Goal: Register for event/course

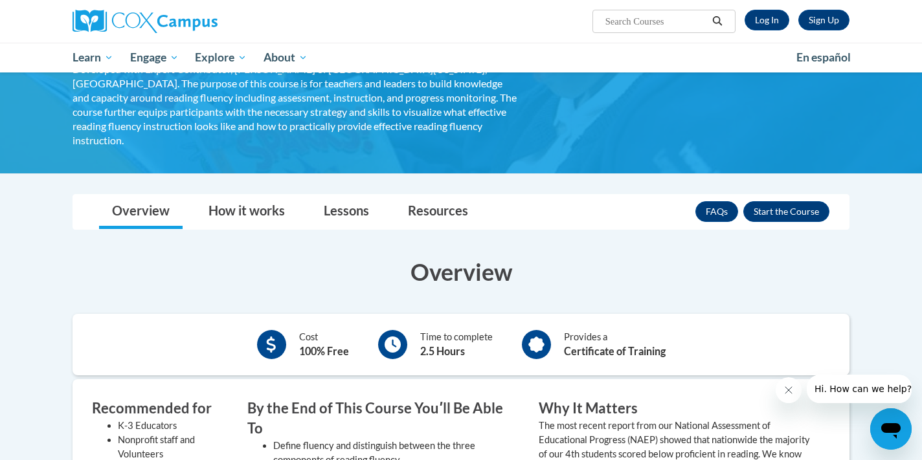
scroll to position [79, 0]
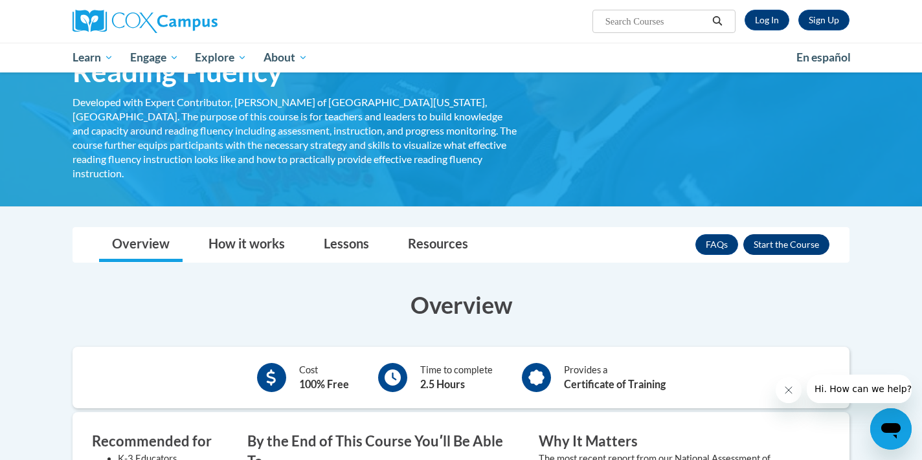
click at [784, 234] on button "Enroll" at bounding box center [787, 244] width 86 height 21
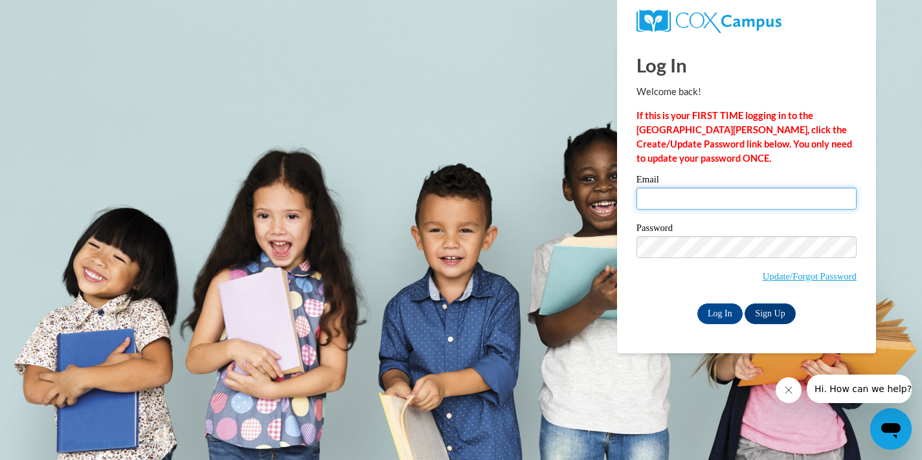
type input "carthur2@daltonstate.edu"
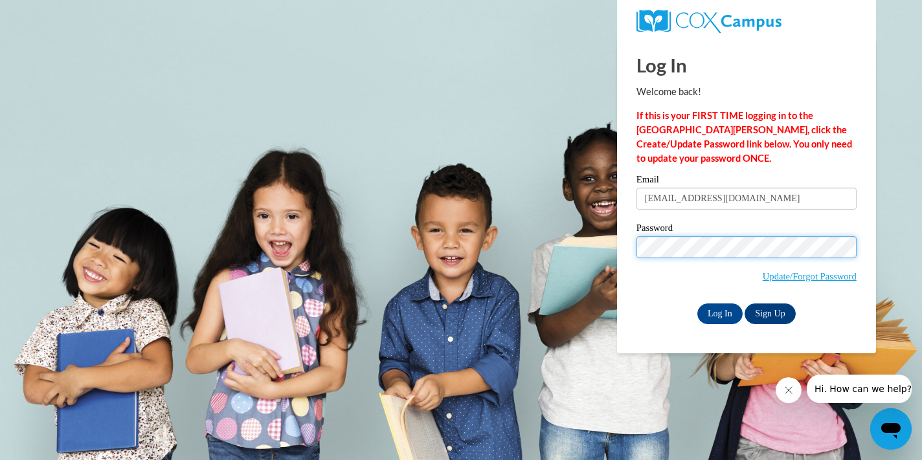
click at [719, 312] on input "Log In" at bounding box center [720, 314] width 45 height 21
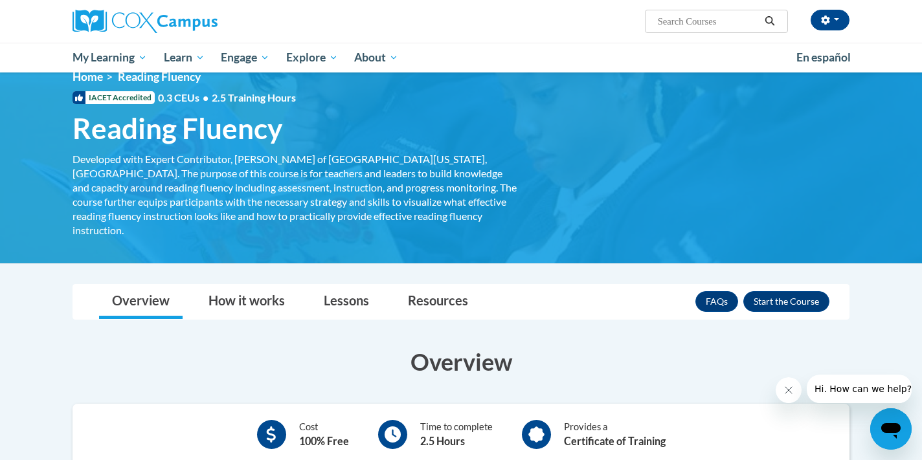
scroll to position [21, 0]
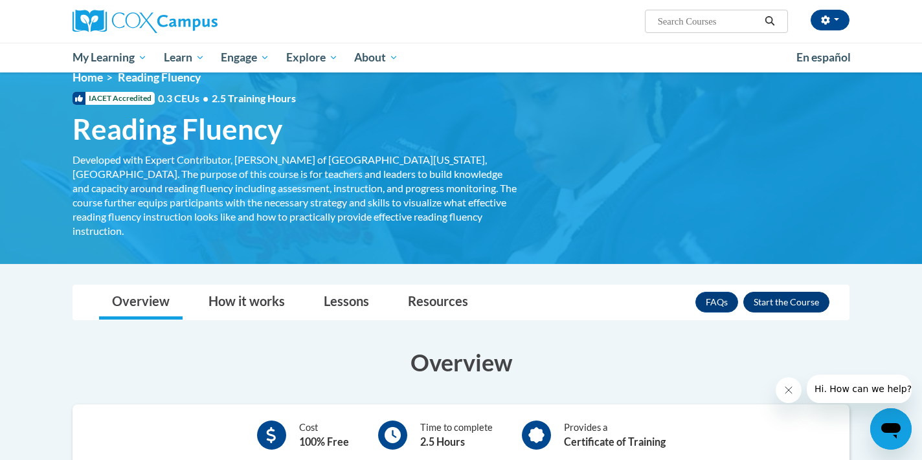
click at [780, 292] on button "Enroll" at bounding box center [787, 302] width 86 height 21
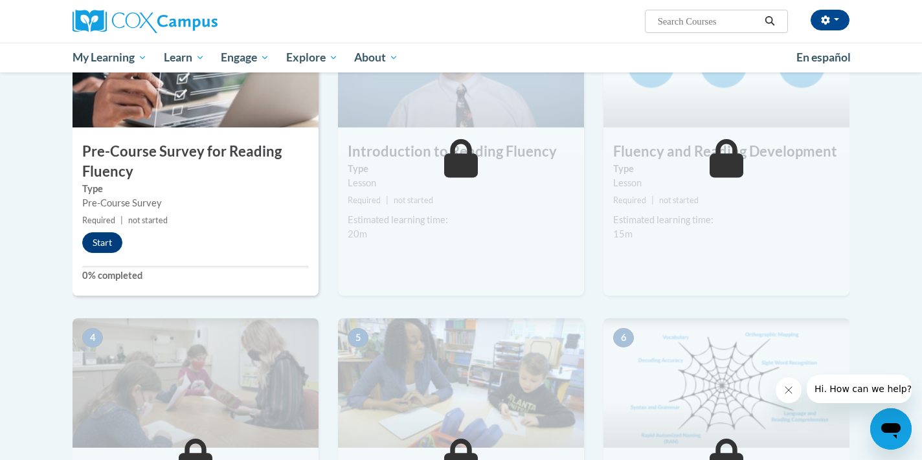
scroll to position [305, 0]
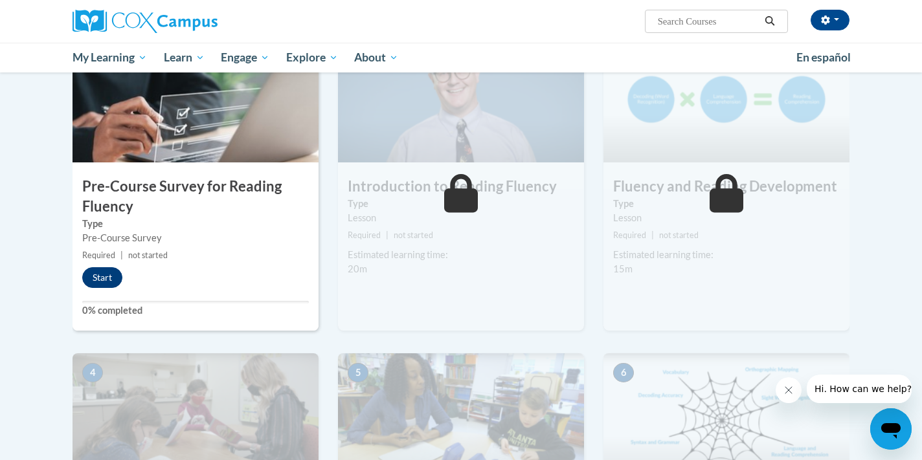
click at [109, 278] on button "Start" at bounding box center [102, 277] width 40 height 21
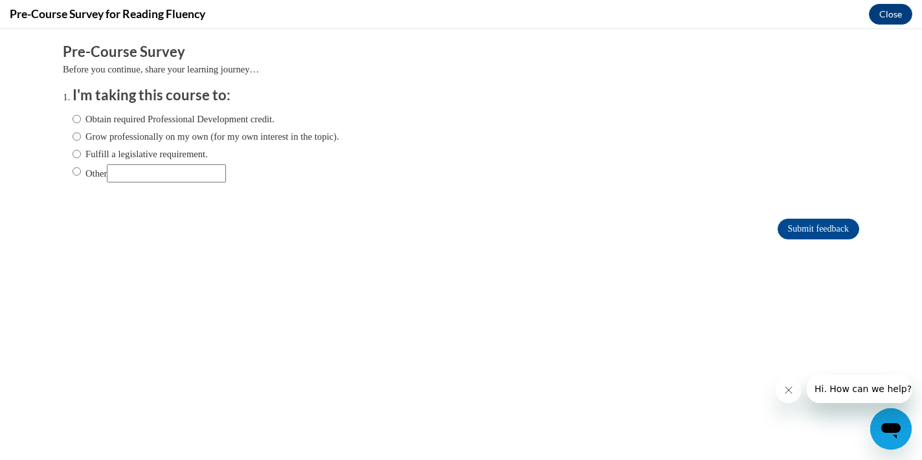
scroll to position [0, 0]
click at [82, 119] on label "Obtain required Professional Development credit." at bounding box center [174, 119] width 202 height 14
click at [81, 119] on input "Obtain required Professional Development credit." at bounding box center [77, 119] width 8 height 14
radio input "true"
click at [813, 234] on input "Submit feedback" at bounding box center [819, 229] width 82 height 21
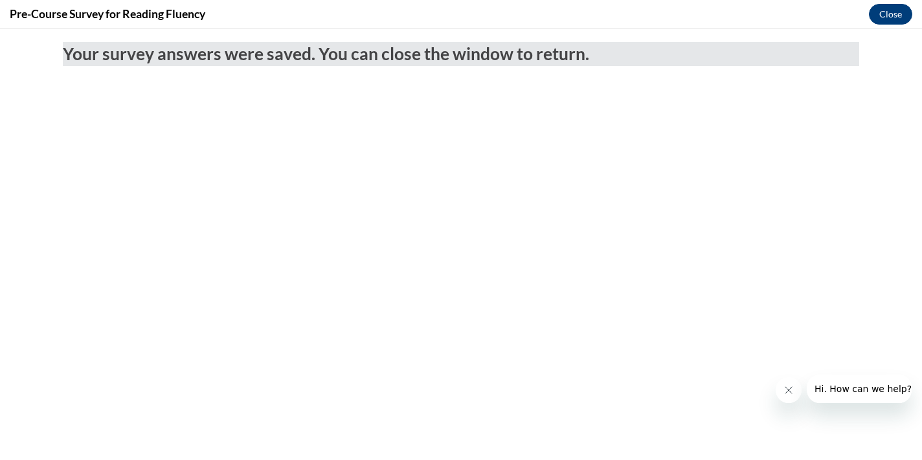
click at [895, 19] on button "Close" at bounding box center [890, 14] width 43 height 21
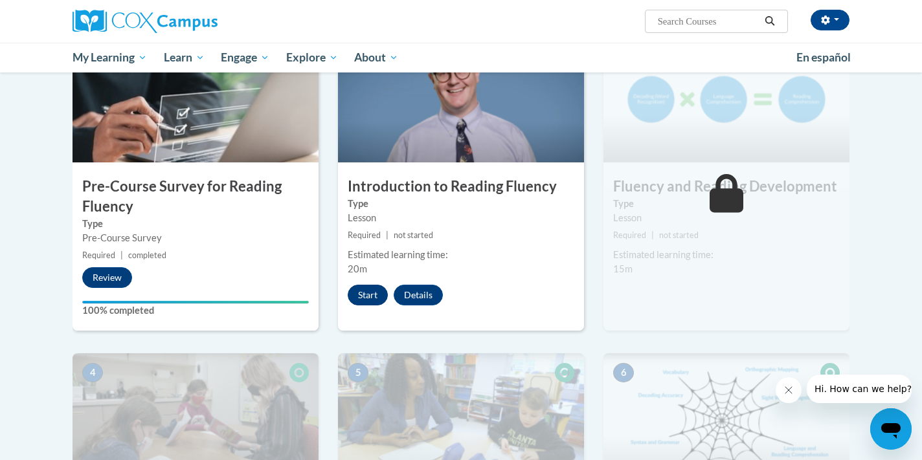
click at [369, 295] on button "Start" at bounding box center [368, 295] width 40 height 21
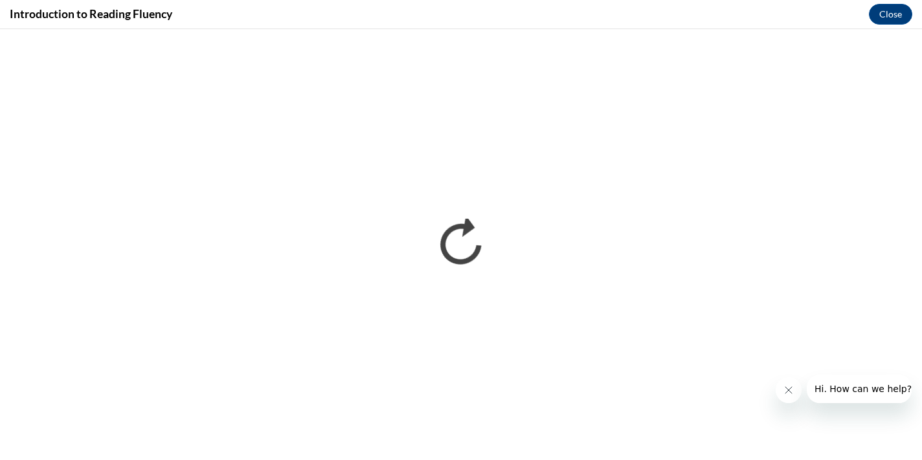
click at [789, 391] on icon "Close message from company" at bounding box center [789, 390] width 10 height 10
